Goal: Transaction & Acquisition: Purchase product/service

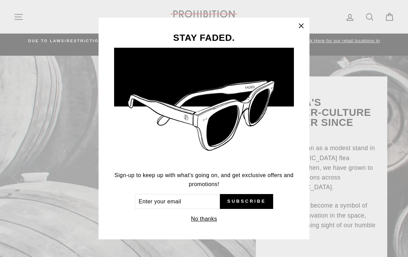
click at [298, 29] on icon "button" at bounding box center [301, 26] width 10 height 10
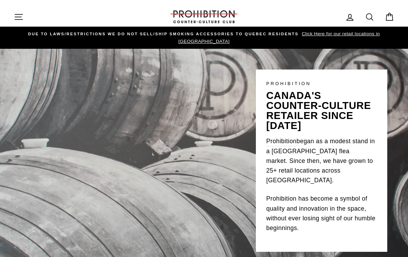
click at [19, 16] on icon "button" at bounding box center [19, 17] width 10 height 10
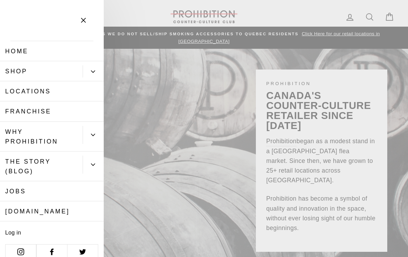
click at [94, 75] on button "Primary" at bounding box center [93, 71] width 21 height 12
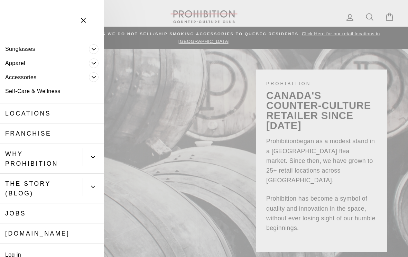
scroll to position [57, 0]
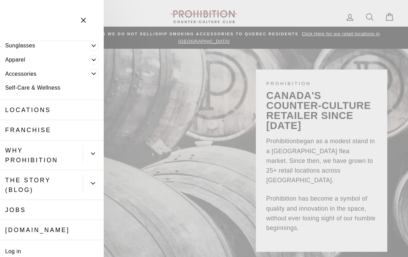
click at [92, 152] on icon "Primary" at bounding box center [93, 153] width 4 height 4
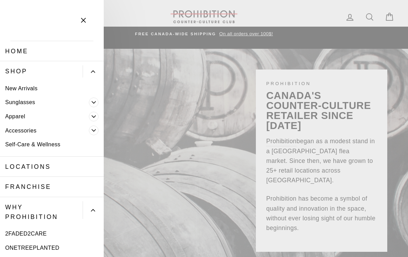
scroll to position [0, 0]
click at [23, 119] on link "Apparel" at bounding box center [44, 116] width 89 height 14
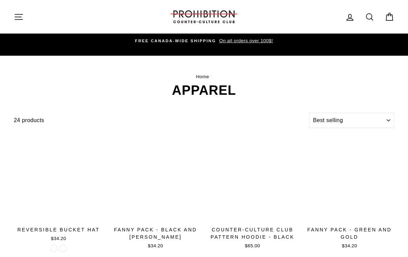
select select "best-selling"
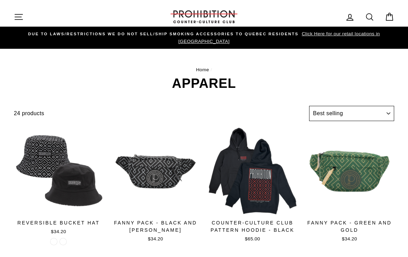
click at [386, 106] on select "Sort Featured Best selling Alphabetically, A-Z Alphabetically, Z-A Price, low t…" at bounding box center [351, 113] width 85 height 15
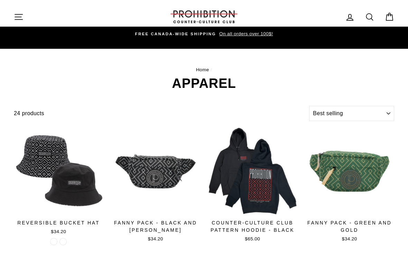
click at [22, 18] on icon "button" at bounding box center [19, 17] width 10 height 10
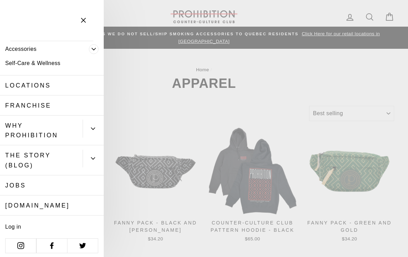
scroll to position [165, 0]
click at [93, 127] on icon "Primary" at bounding box center [93, 129] width 4 height 4
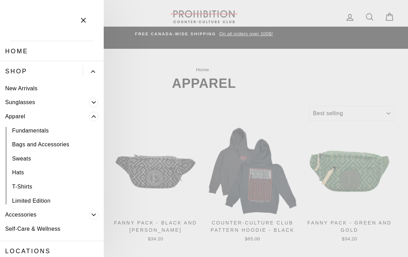
scroll to position [0, 0]
click at [32, 88] on link "New Arrivals" at bounding box center [52, 88] width 104 height 14
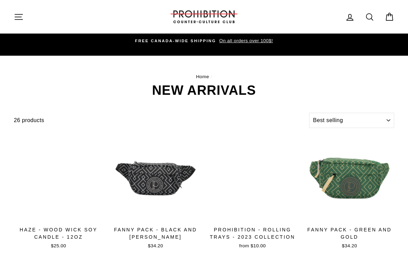
select select "best-selling"
